Goal: Task Accomplishment & Management: Manage account settings

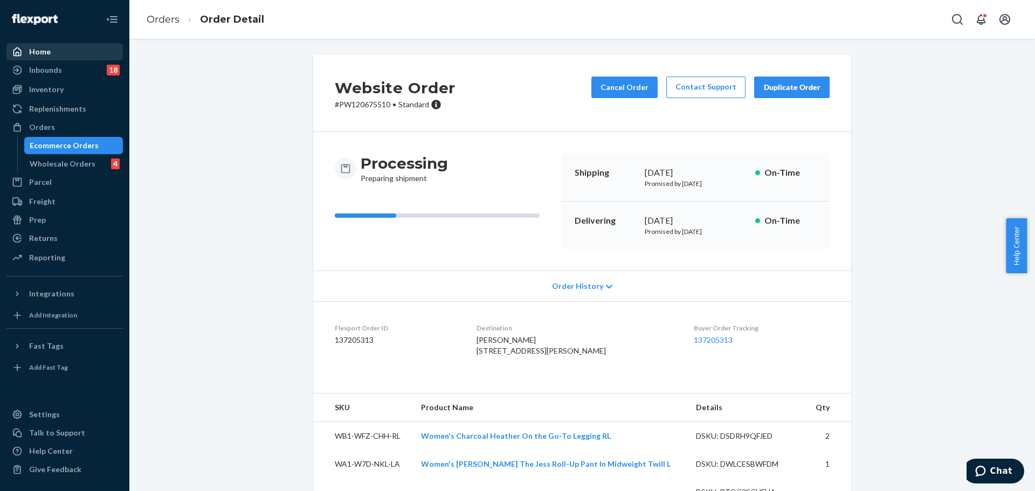
click at [80, 53] on div "Home" at bounding box center [65, 51] width 114 height 15
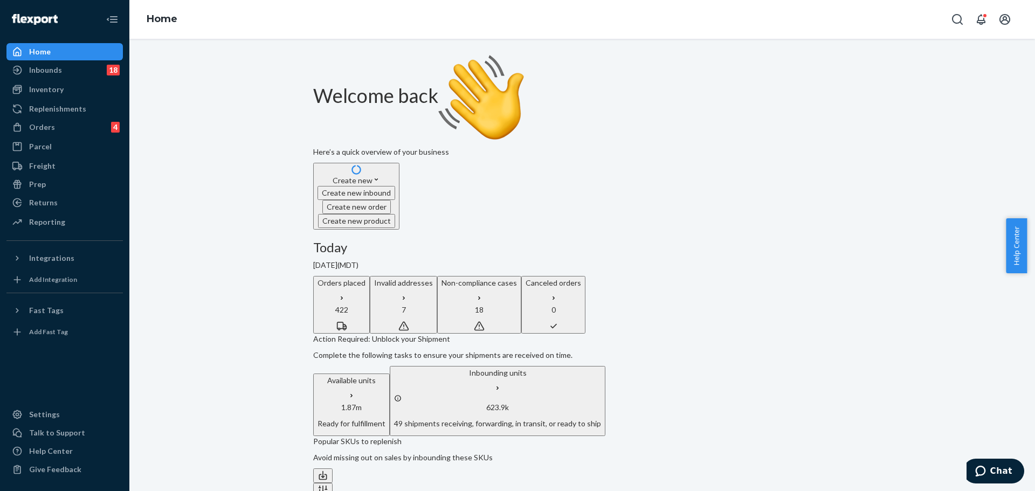
click at [433, 278] on p "Invalid addresses" at bounding box center [403, 283] width 59 height 11
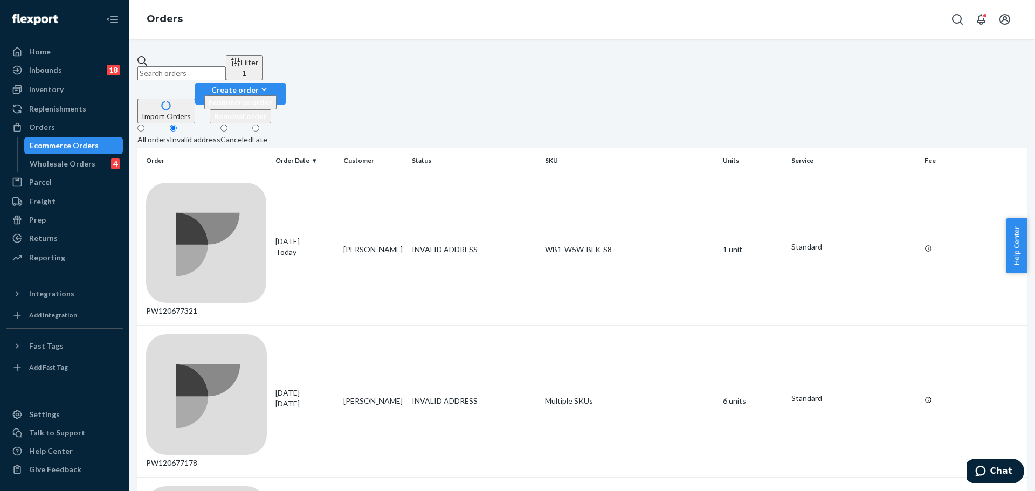
click at [419, 123] on fieldset "All orders Invalid address Canceled Late" at bounding box center [582, 135] width 890 height 24
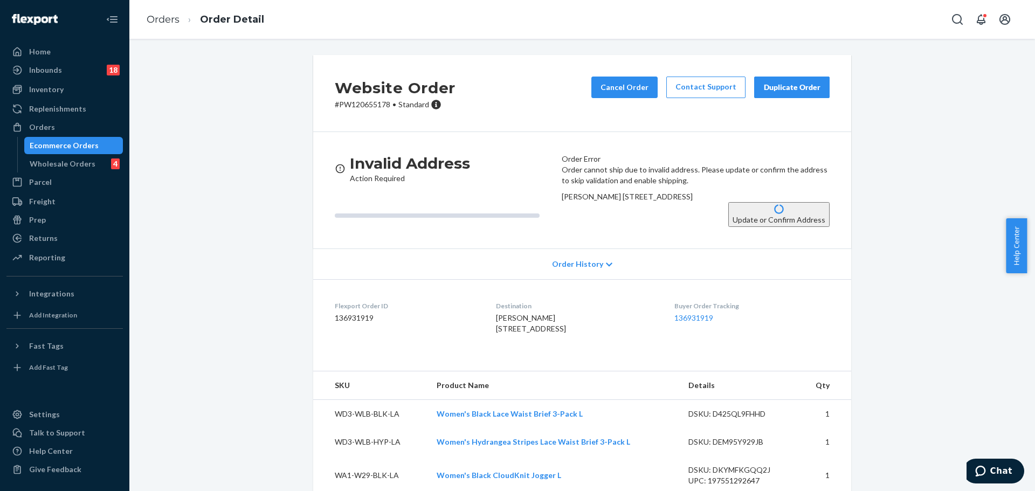
click at [347, 106] on p "# PW120655178 • Standard" at bounding box center [395, 104] width 121 height 11
copy p "PW120655178"
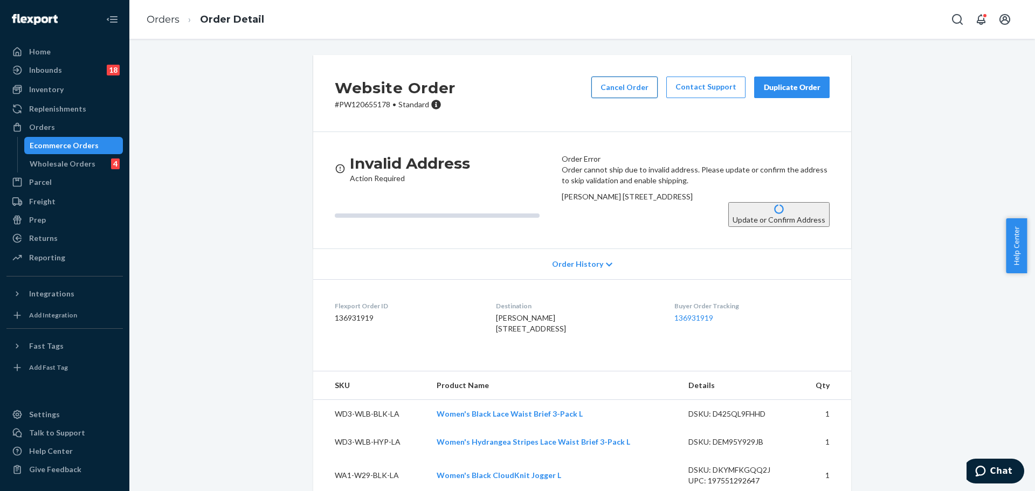
click at [623, 91] on button "Cancel Order" at bounding box center [624, 88] width 66 height 22
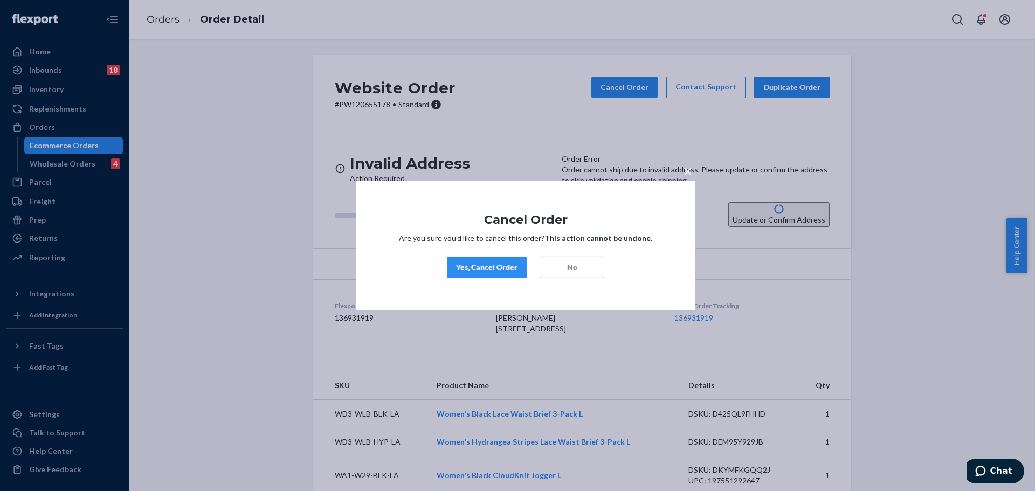
click at [474, 275] on button "Yes, Cancel Order" at bounding box center [487, 268] width 80 height 22
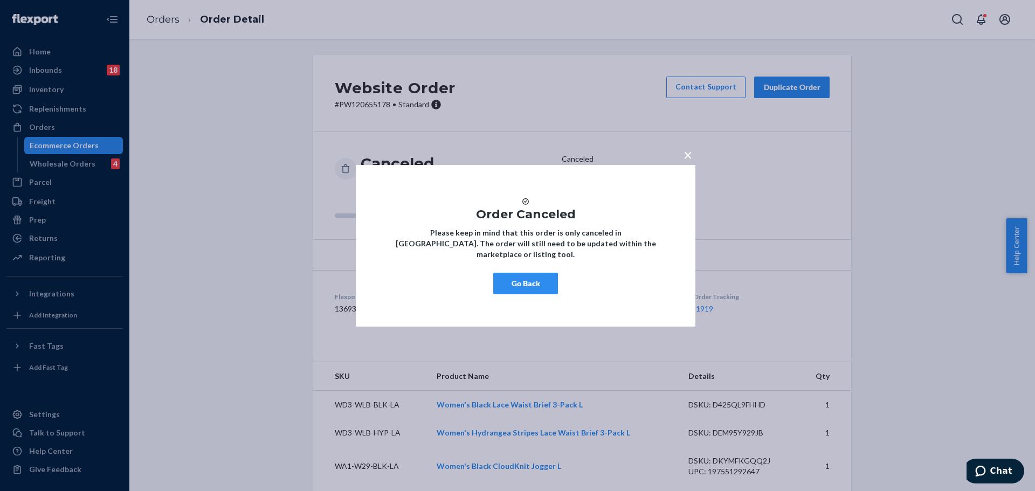
click at [537, 291] on button "Go Back" at bounding box center [525, 284] width 65 height 22
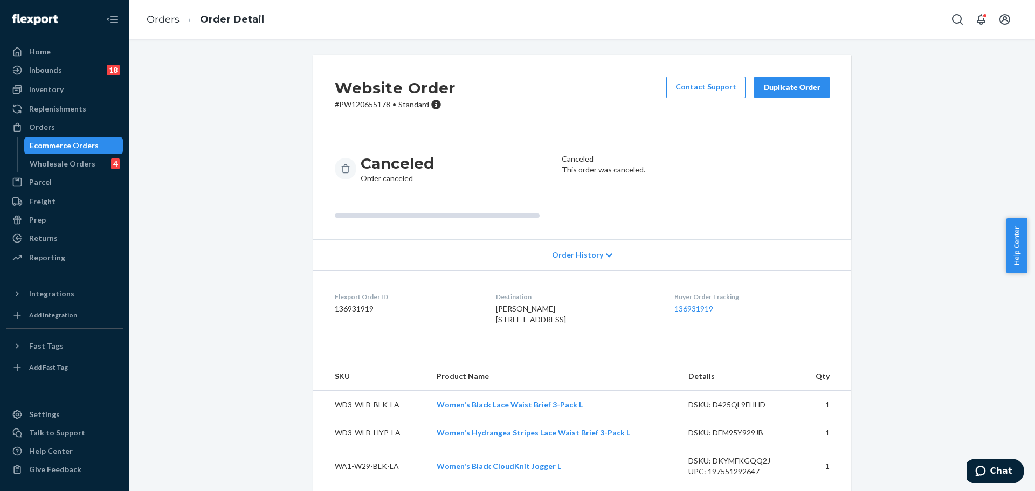
click at [356, 103] on p "# PW120655178 • Standard" at bounding box center [395, 104] width 121 height 11
copy p "PW120655178"
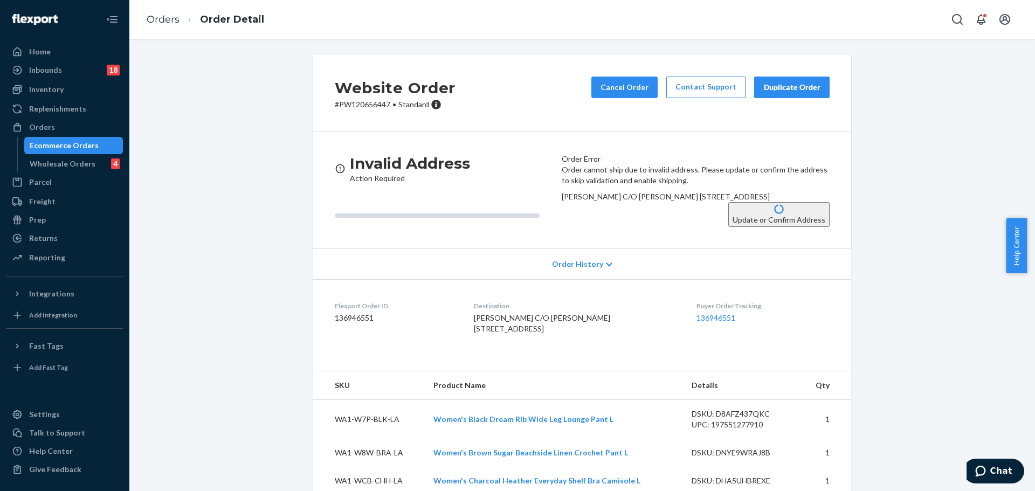
click at [369, 102] on p "# PW120656447 • Standard" at bounding box center [395, 104] width 121 height 11
copy p "PW120656447"
click at [635, 85] on button "Cancel Order" at bounding box center [624, 88] width 66 height 22
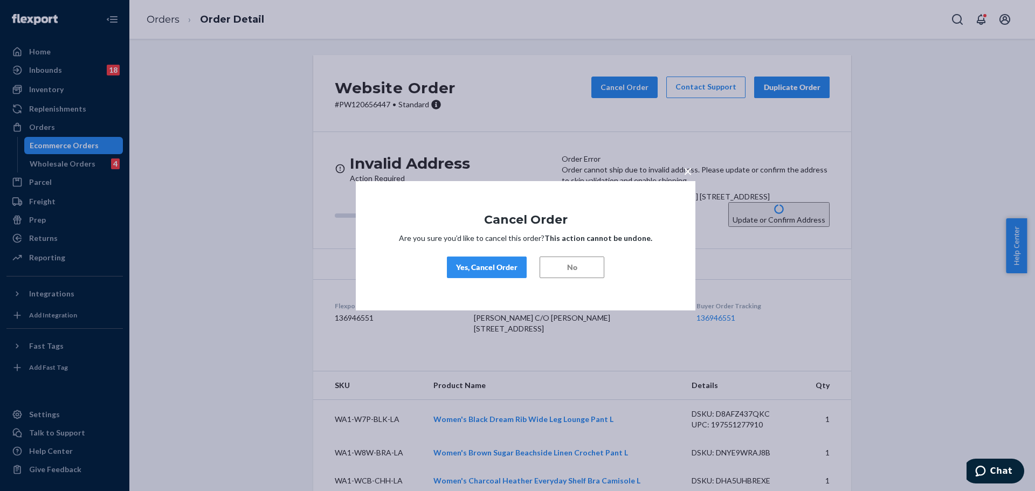
click at [485, 255] on div "× Cancel Order Are you sure you’d like to cancel this order? This action cannot…" at bounding box center [526, 245] width 340 height 129
click at [486, 262] on div "Yes, Cancel Order" at bounding box center [486, 267] width 61 height 11
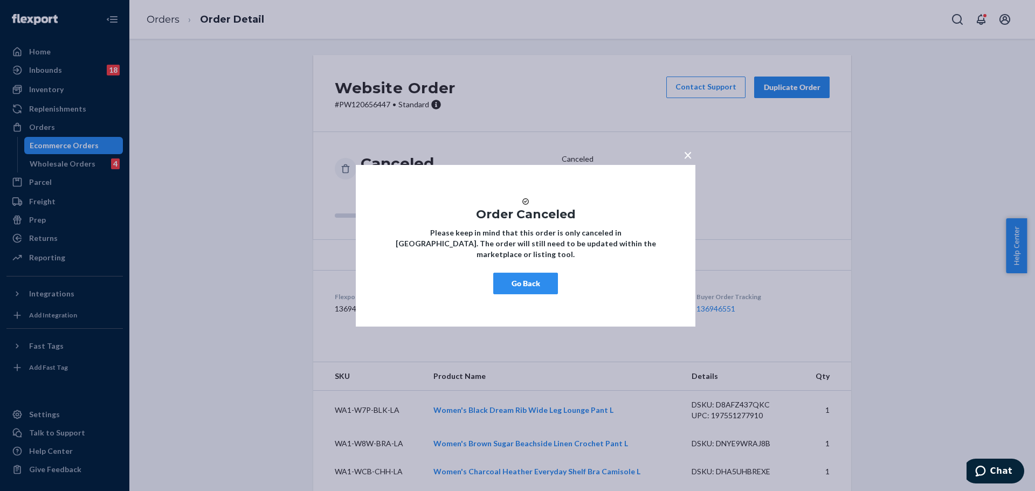
click at [533, 285] on button "Go Back" at bounding box center [525, 284] width 65 height 22
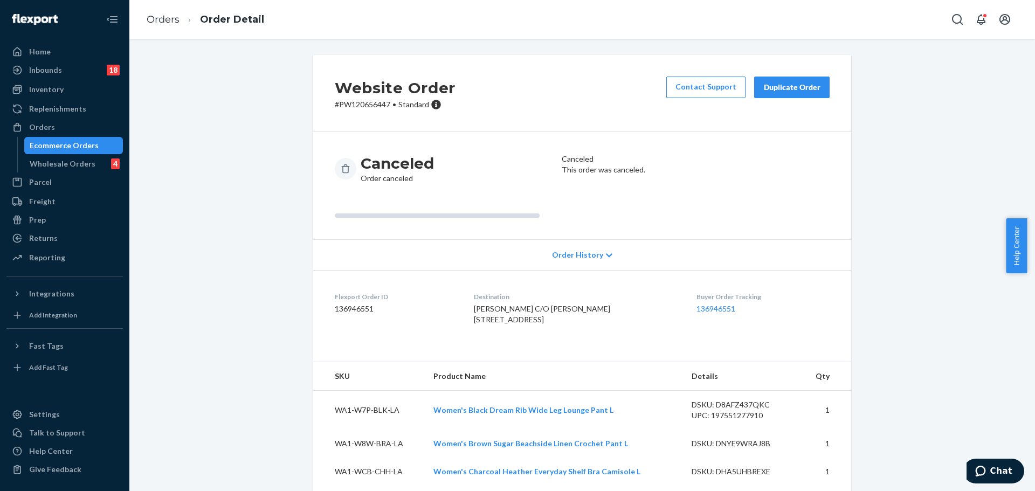
click at [354, 105] on p "# PW120656447 • Standard" at bounding box center [395, 104] width 121 height 11
copy p "PW120656447"
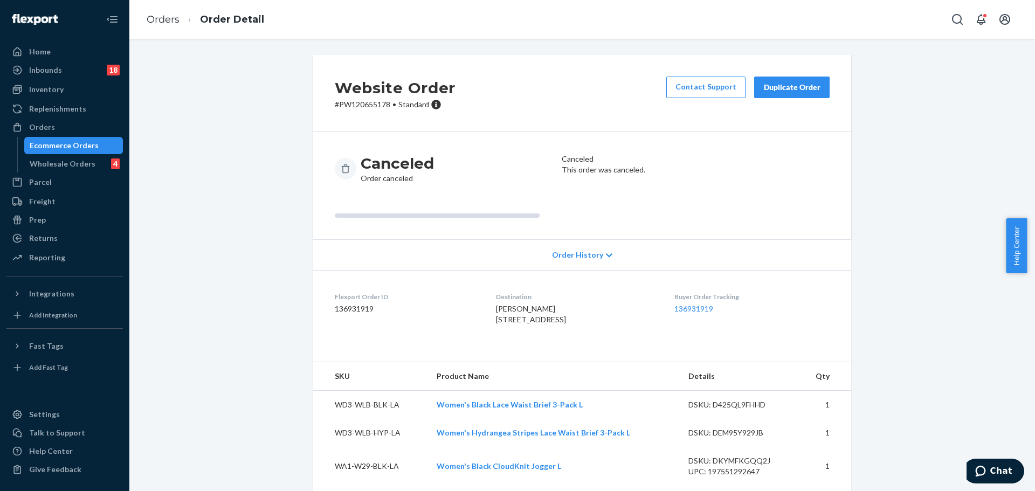
click at [378, 96] on h2 "Website Order" at bounding box center [395, 88] width 121 height 23
click at [378, 103] on p "# PW120655178 • Standard" at bounding box center [395, 104] width 121 height 11
copy p "PW120655178"
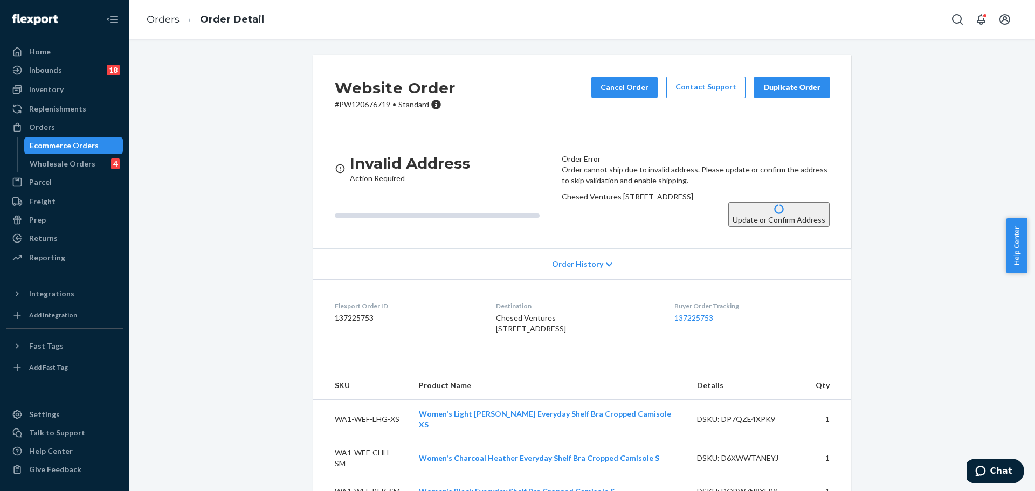
click at [360, 108] on p "# PW120676719 • Standard" at bounding box center [395, 104] width 121 height 11
copy p "PW120676719"
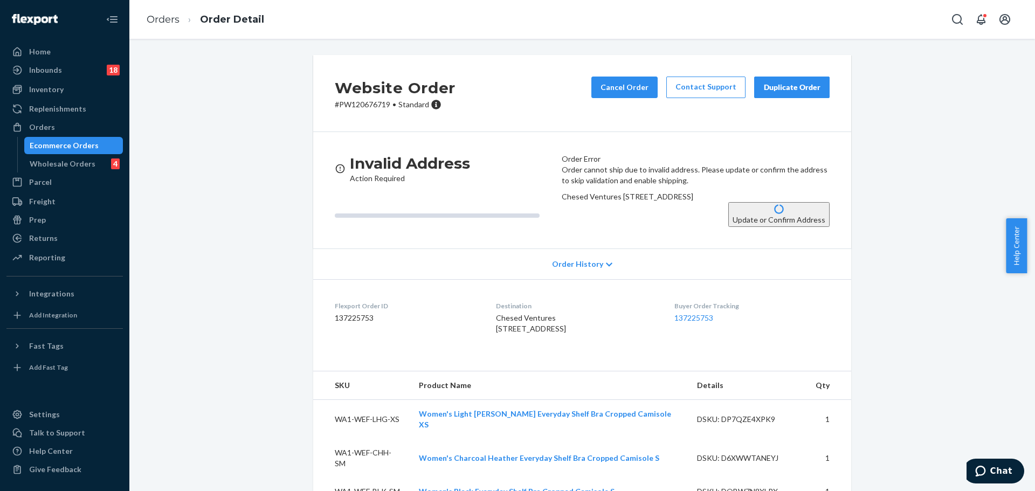
click at [349, 108] on p "# PW120676719 • Standard" at bounding box center [395, 104] width 121 height 11
copy p "PW120676719"
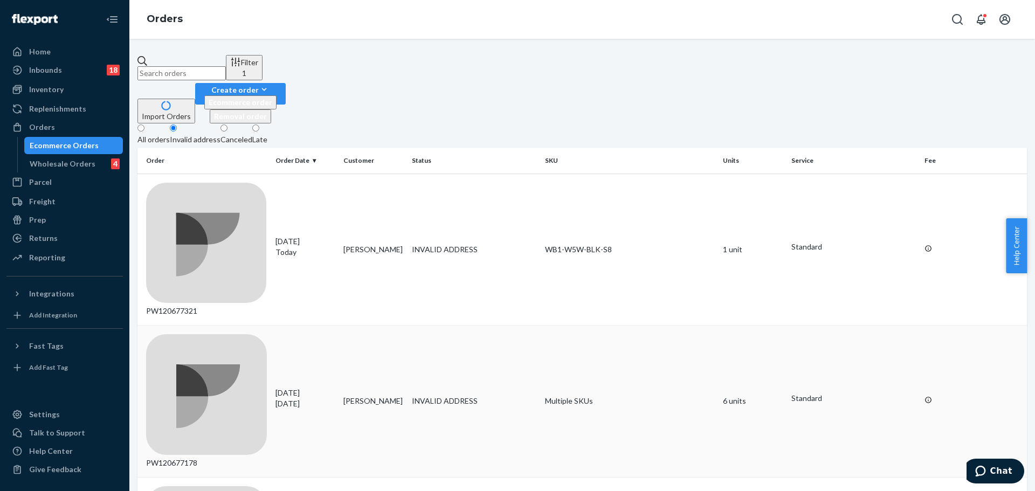
click at [205, 334] on div "PW120677178" at bounding box center [206, 401] width 121 height 134
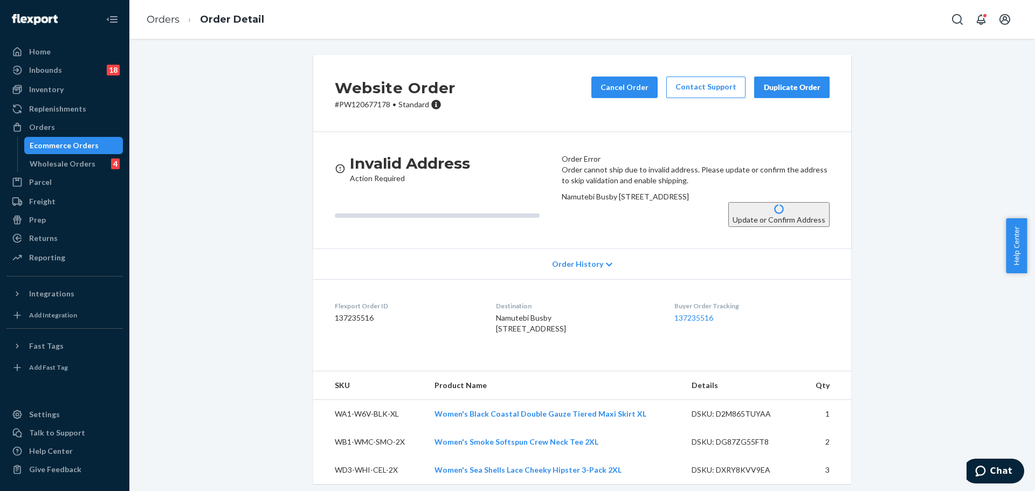
click at [362, 109] on p "# PW120677178 • Standard" at bounding box center [395, 104] width 121 height 11
copy p "PW120677178"
click at [734, 227] on button "Update or Confirm Address" at bounding box center [778, 214] width 101 height 25
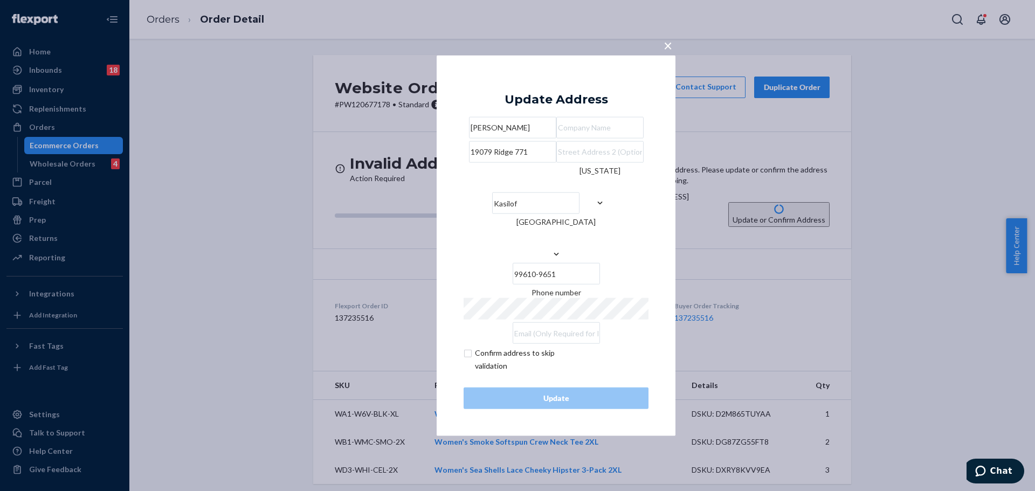
click at [532, 162] on input "19079 Ridge 771" at bounding box center [512, 152] width 87 height 22
paste input "St"
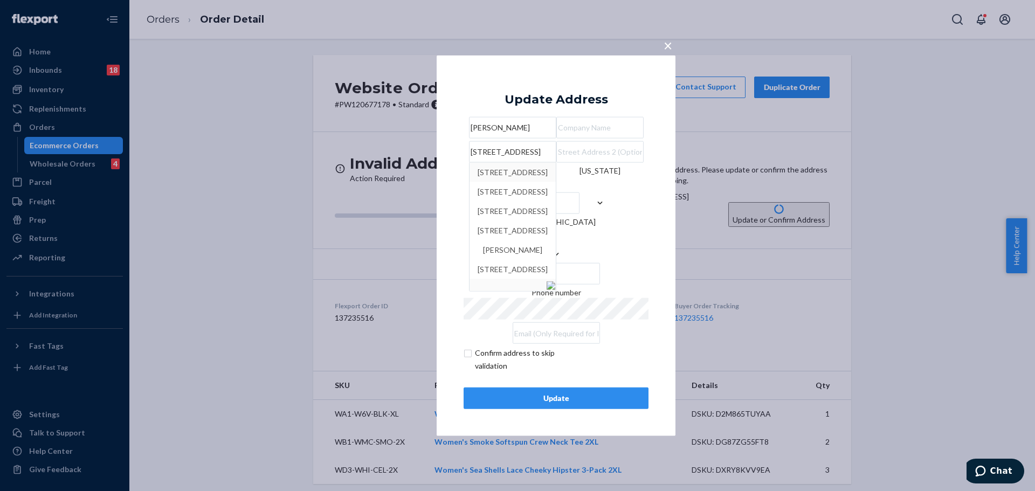
type input "[STREET_ADDRESS]"
click at [670, 206] on div "× Update Address Namutebi Busby [STREET_ADDRESS] [STREET_ADDRESS] [STREET_ADDRE…" at bounding box center [556, 245] width 239 height 381
click at [573, 162] on input "text" at bounding box center [599, 152] width 87 height 22
type input "771"
click at [653, 263] on div "× Update Address Namutebi Busby [STREET_ADDRESS][US_STATE][PHONE_NUMBER] Phone …" at bounding box center [556, 245] width 239 height 381
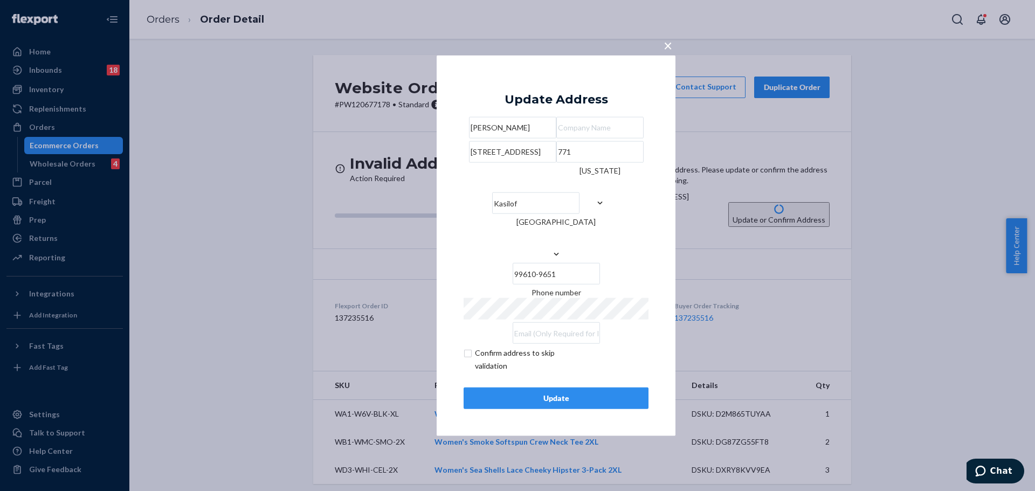
click at [570, 409] on button "Update" at bounding box center [556, 399] width 185 height 22
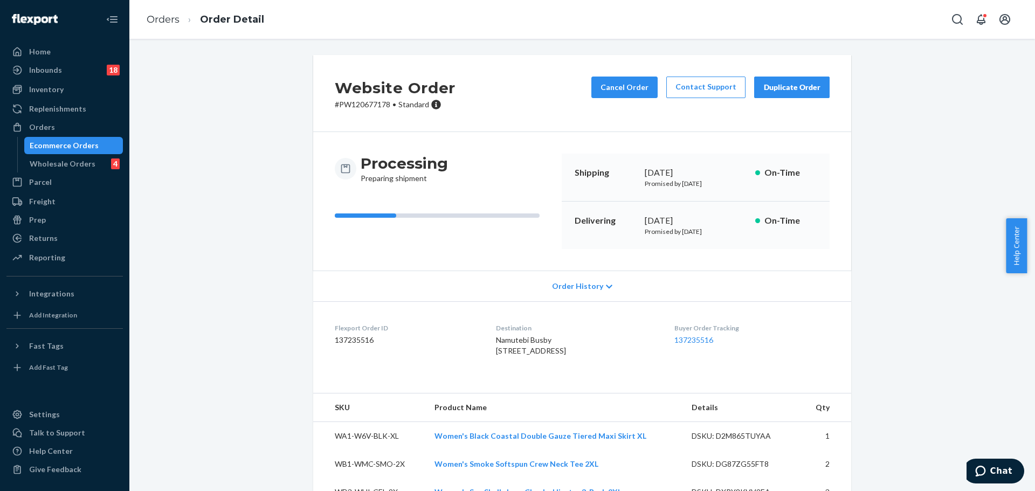
click at [375, 102] on p "# PW120677178 • Standard" at bounding box center [395, 104] width 121 height 11
copy p "PW120677178"
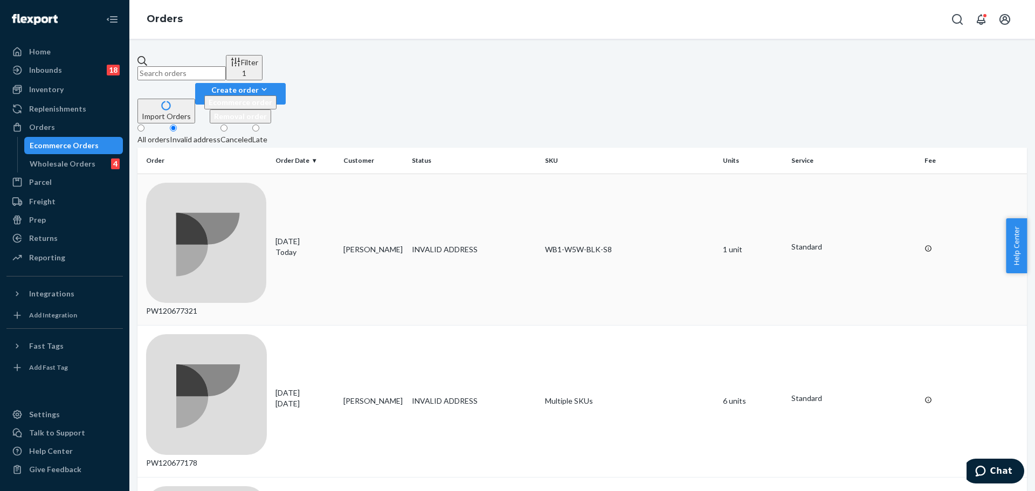
click at [185, 183] on div "PW120677321" at bounding box center [206, 250] width 121 height 134
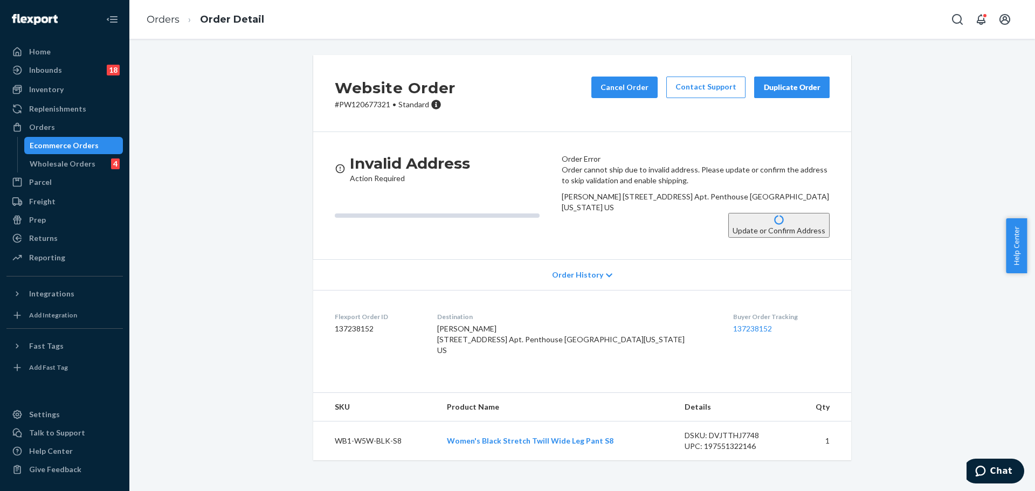
click at [728, 238] on button "Update or Confirm Address" at bounding box center [778, 225] width 101 height 25
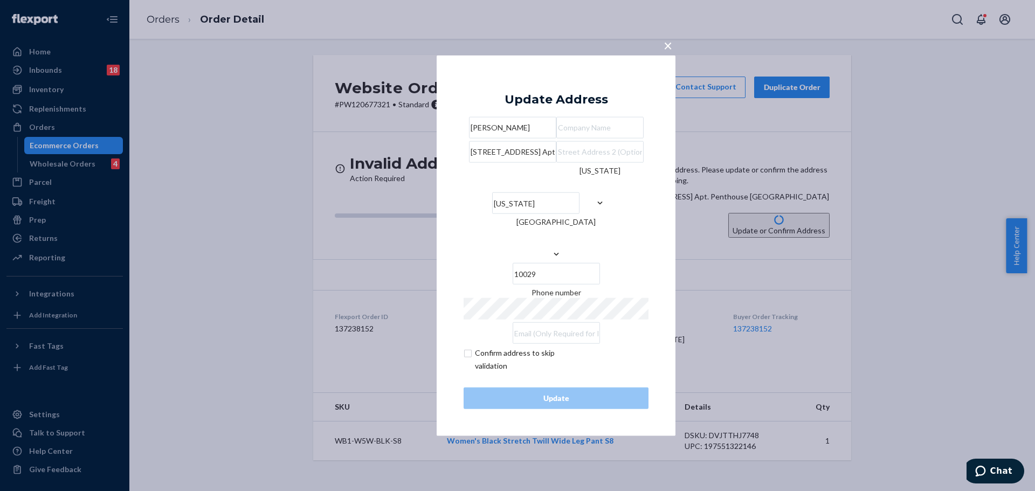
drag, startPoint x: 519, startPoint y: 175, endPoint x: 585, endPoint y: 178, distance: 66.4
click at [556, 162] on input "[STREET_ADDRESS] Apt. Penthouse C" at bounding box center [512, 152] width 87 height 22
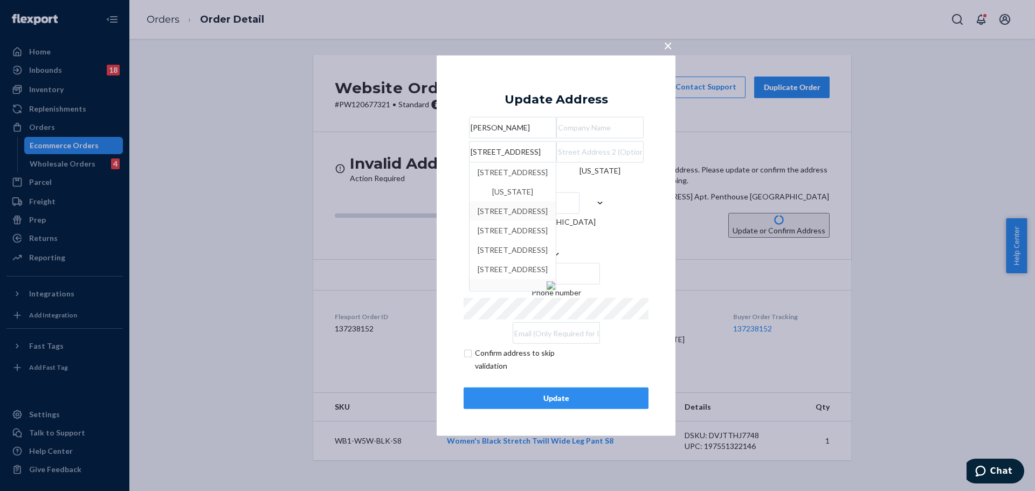
type input "[STREET_ADDRESS]"
click at [658, 215] on div "× Update Address [PERSON_NAME] [STREET_ADDRESS][US_STATE] [STREET_ADDRESS] [STR…" at bounding box center [556, 245] width 239 height 381
click at [625, 162] on input "text" at bounding box center [599, 152] width 87 height 22
paste input "Apt. Penthouse C"
type input "Apt. Penthouse C"
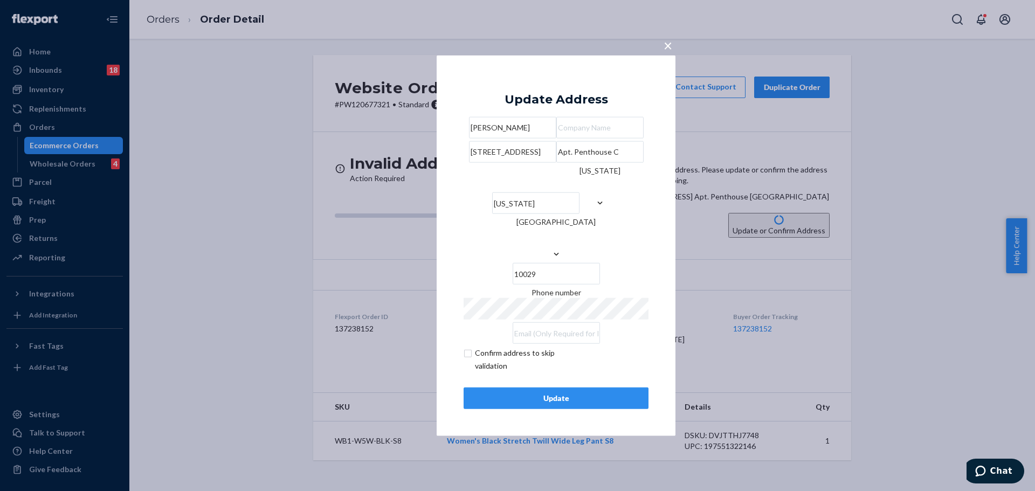
click at [622, 404] on button "Update" at bounding box center [556, 399] width 185 height 22
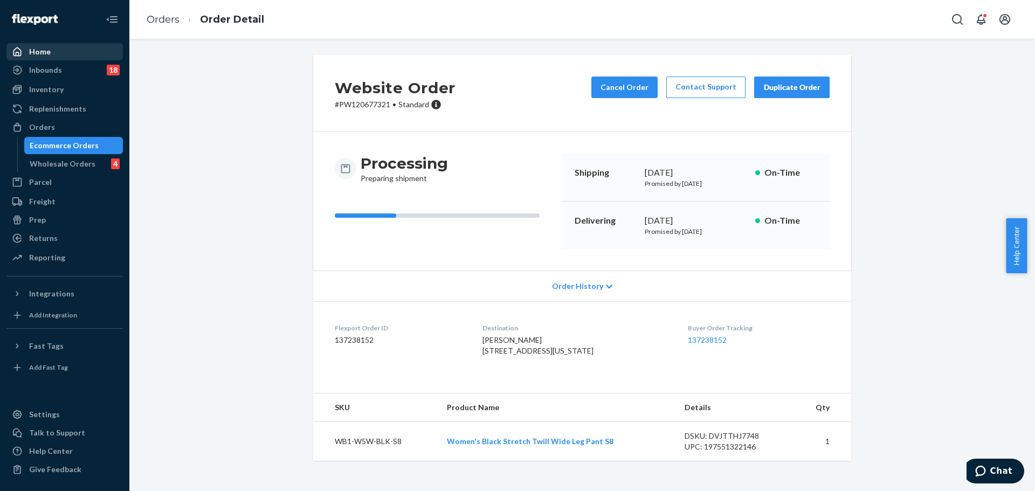
click at [63, 49] on div "Home" at bounding box center [65, 51] width 114 height 15
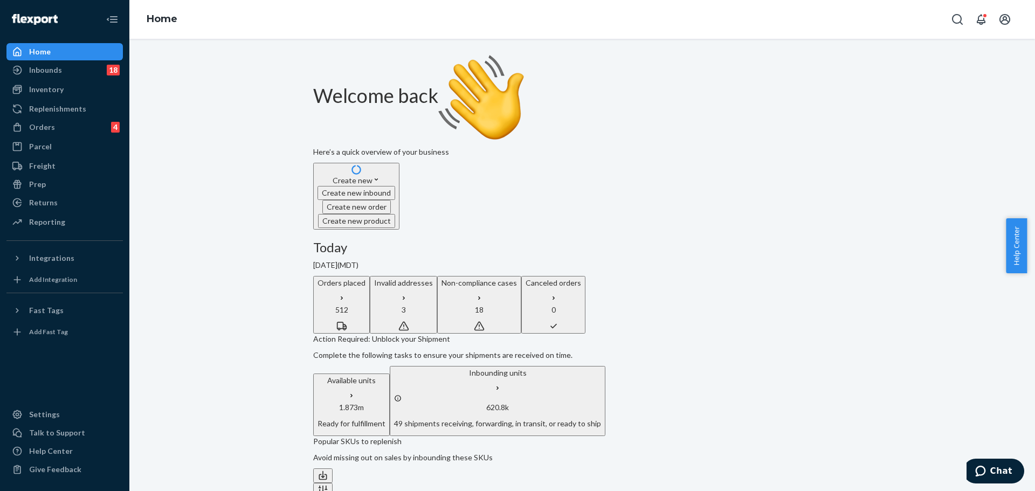
click at [621, 240] on h3 "Today" at bounding box center [582, 247] width 538 height 14
